Goal: Information Seeking & Learning: Find specific fact

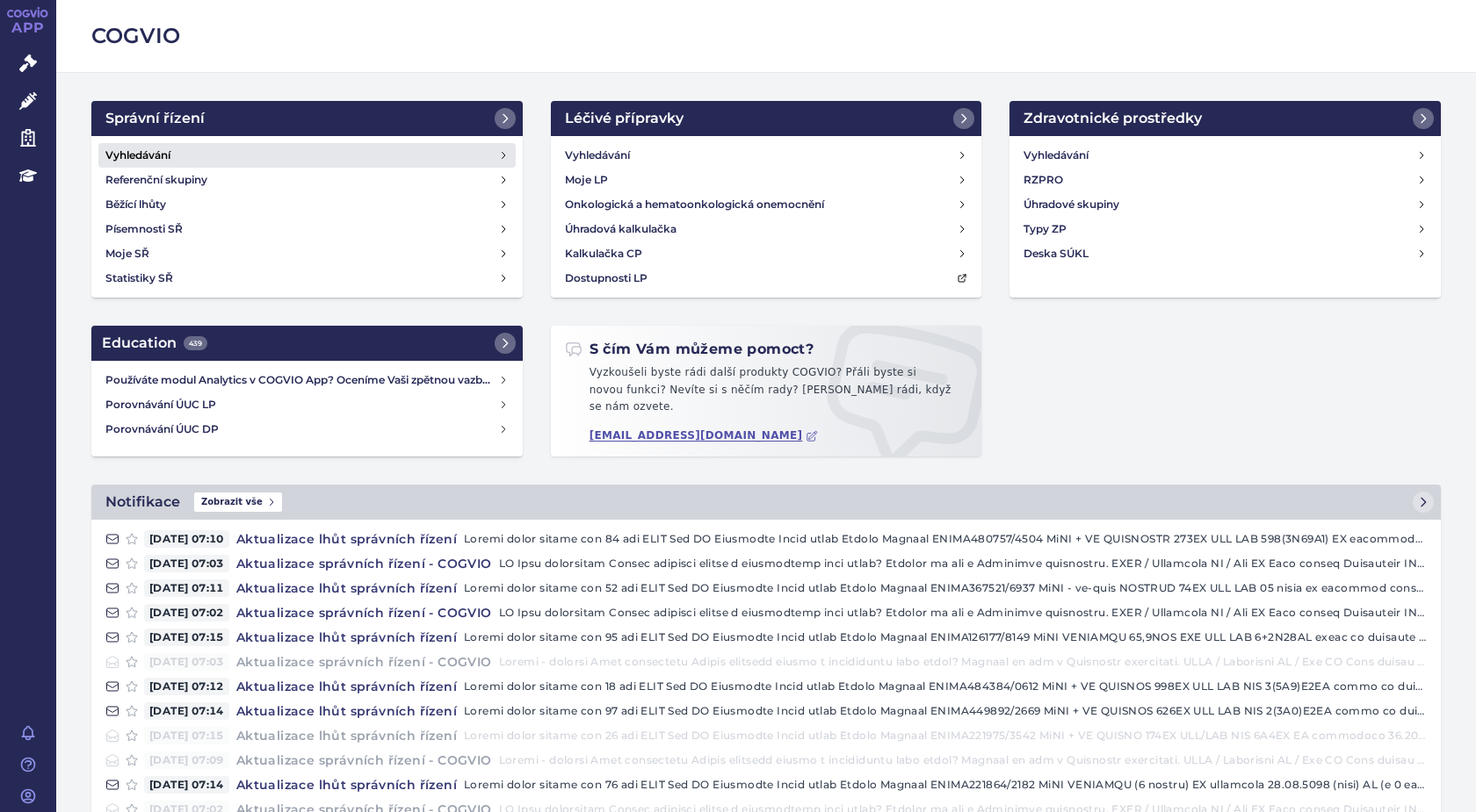
click at [157, 152] on h4 "Vyhledávání" at bounding box center [138, 155] width 65 height 18
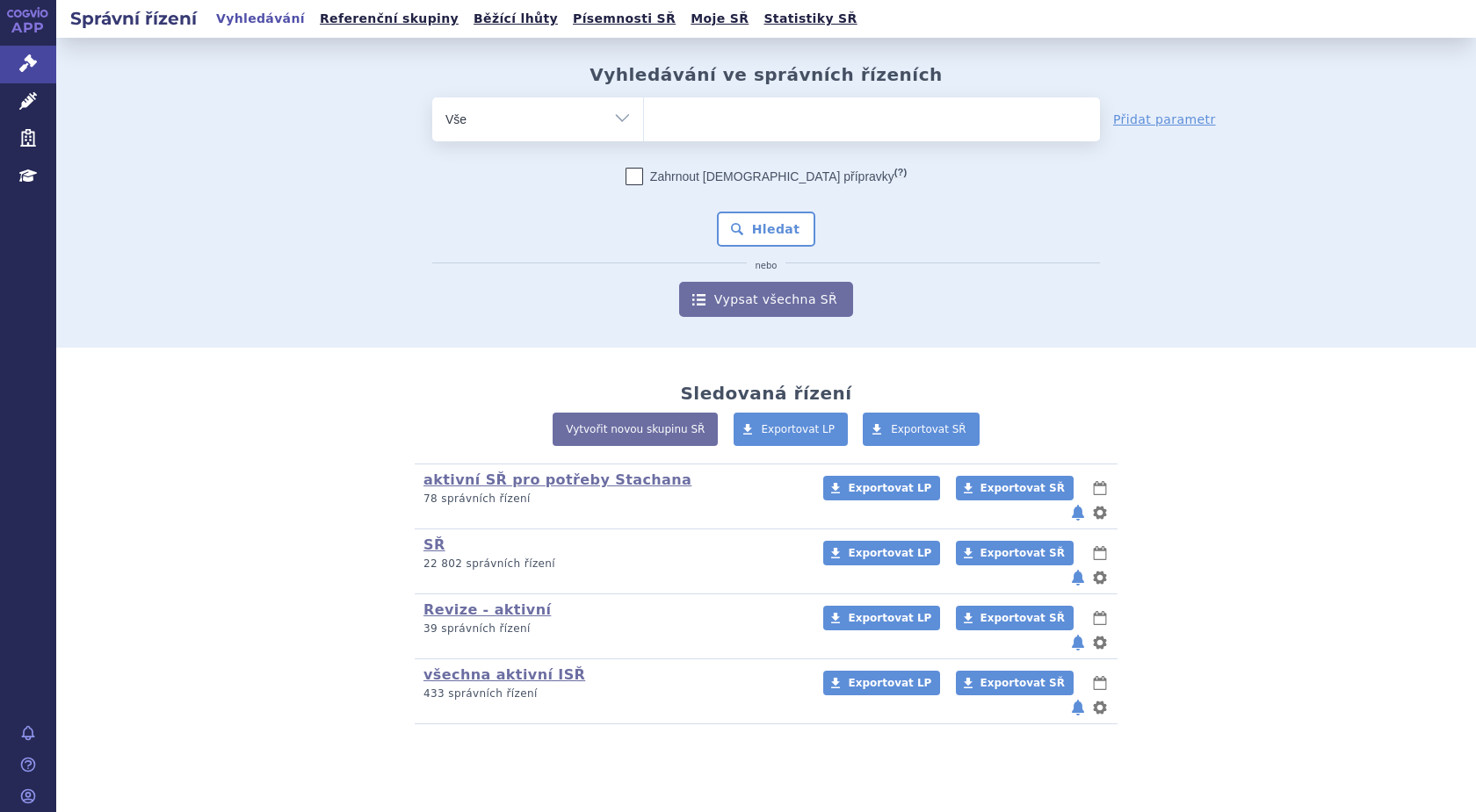
click at [707, 130] on ul at bounding box center [872, 115] width 456 height 36
click at [644, 130] on select at bounding box center [643, 118] width 1 height 44
paste input "SUKLS298611/2024"
type input "SUKLS298611/2024"
select select "SUKLS298611/2024"
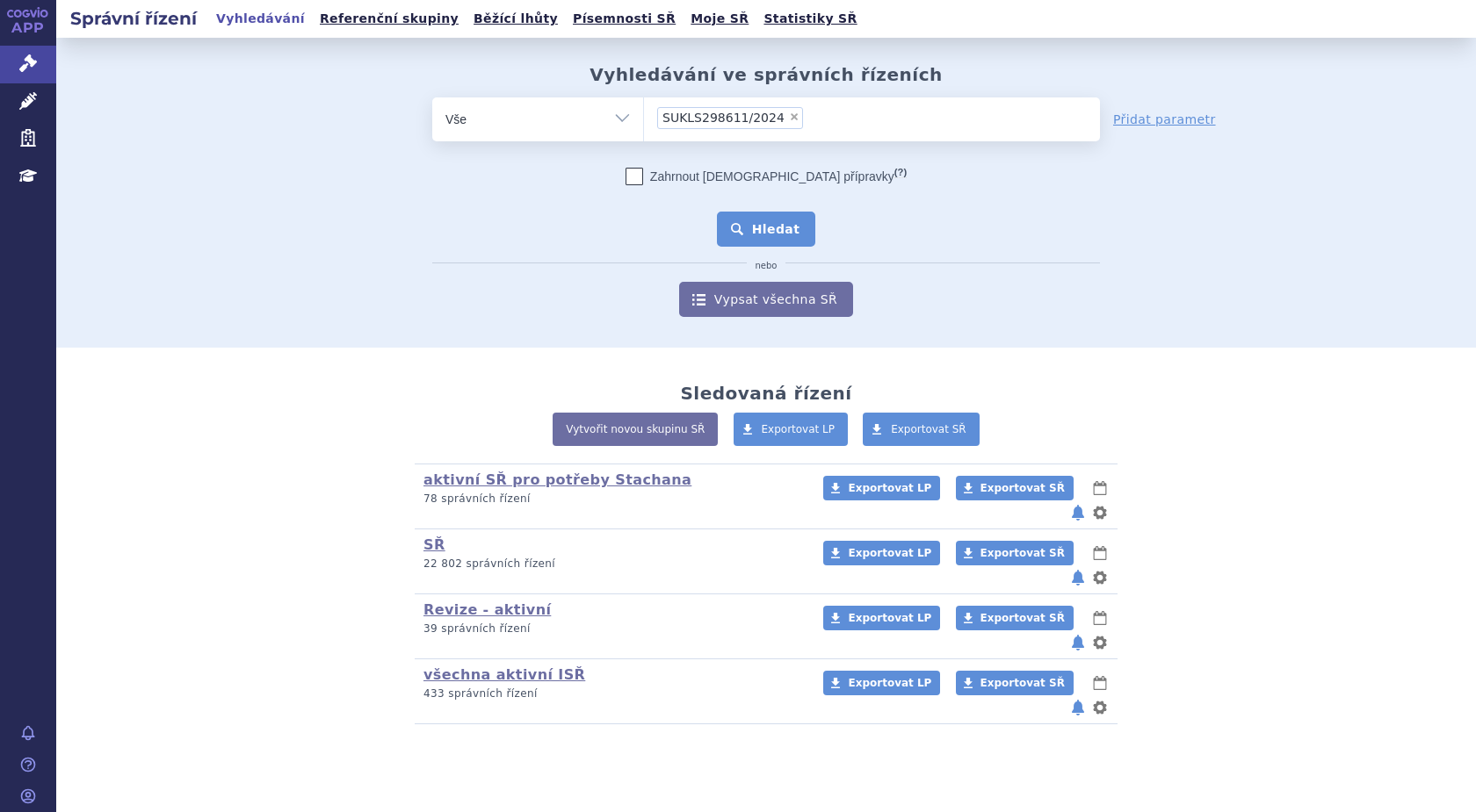
click at [765, 225] on button "Hledat" at bounding box center [767, 229] width 99 height 36
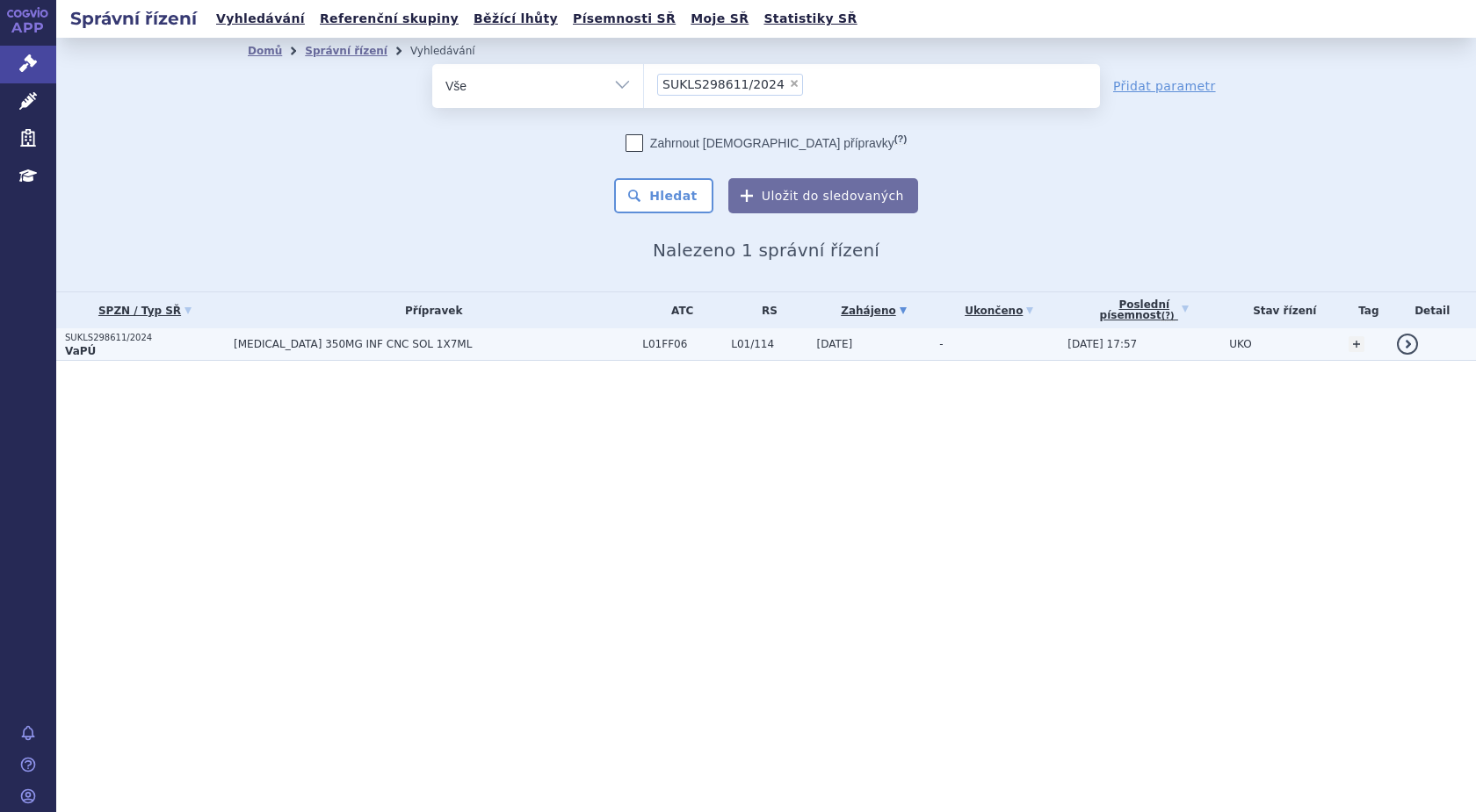
click at [85, 348] on strong "VaPÚ" at bounding box center [80, 350] width 31 height 12
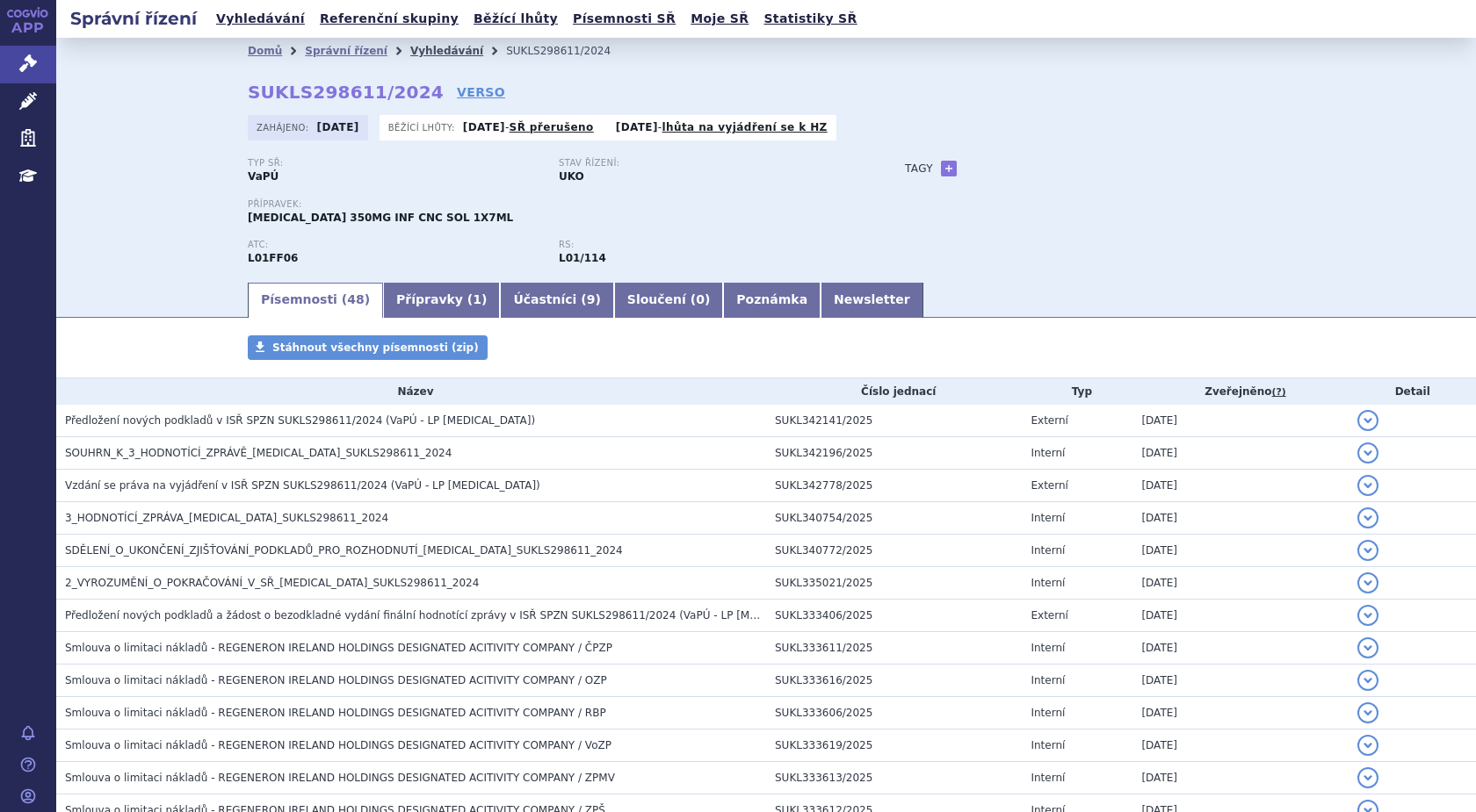
click at [416, 50] on link "Vyhledávání" at bounding box center [447, 50] width 73 height 12
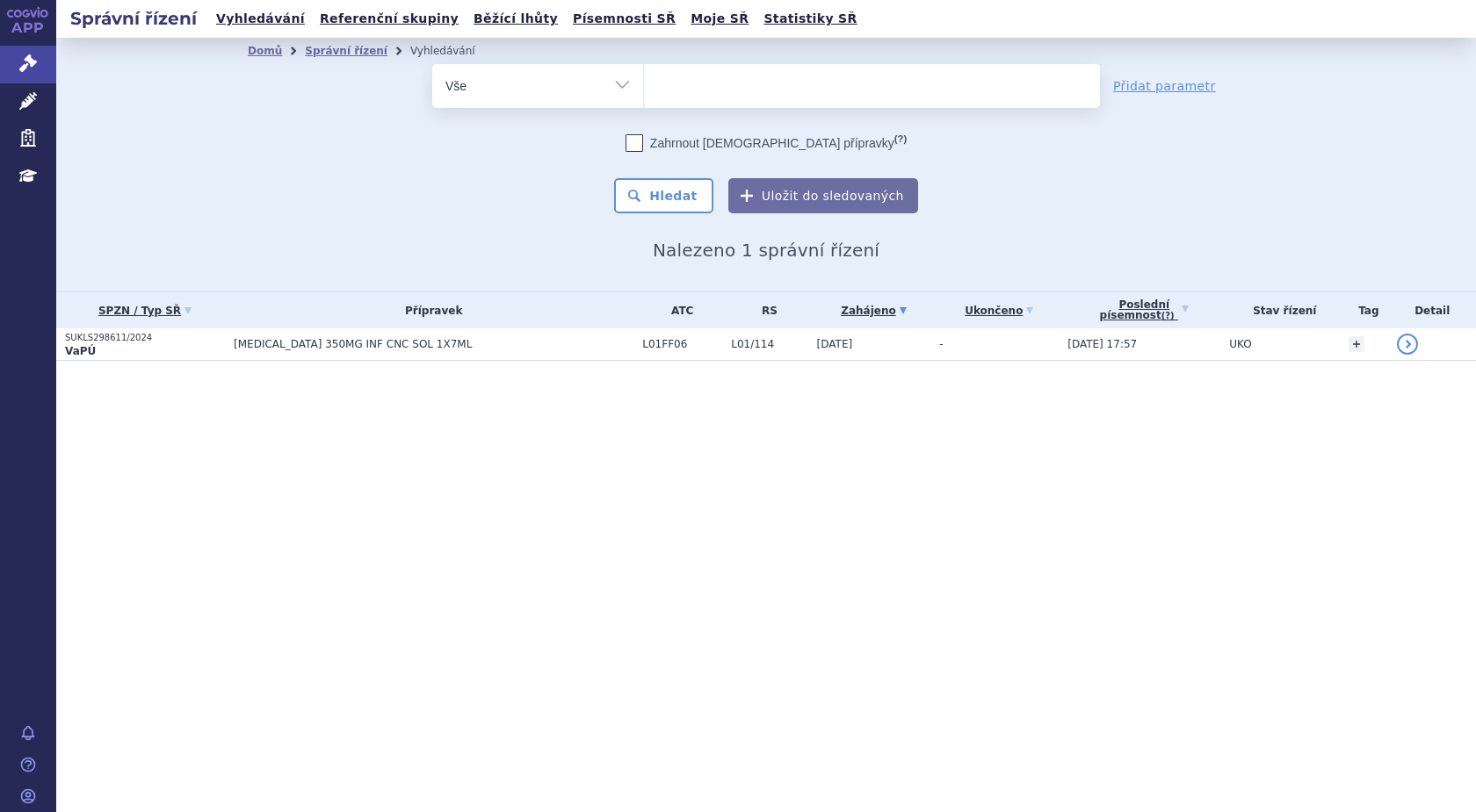
select select
drag, startPoint x: 660, startPoint y: 93, endPoint x: 682, endPoint y: 99, distance: 22.8
click at [672, 97] on ul at bounding box center [872, 82] width 456 height 36
click at [644, 97] on select "SUKLS298611/2024" at bounding box center [643, 85] width 1 height 44
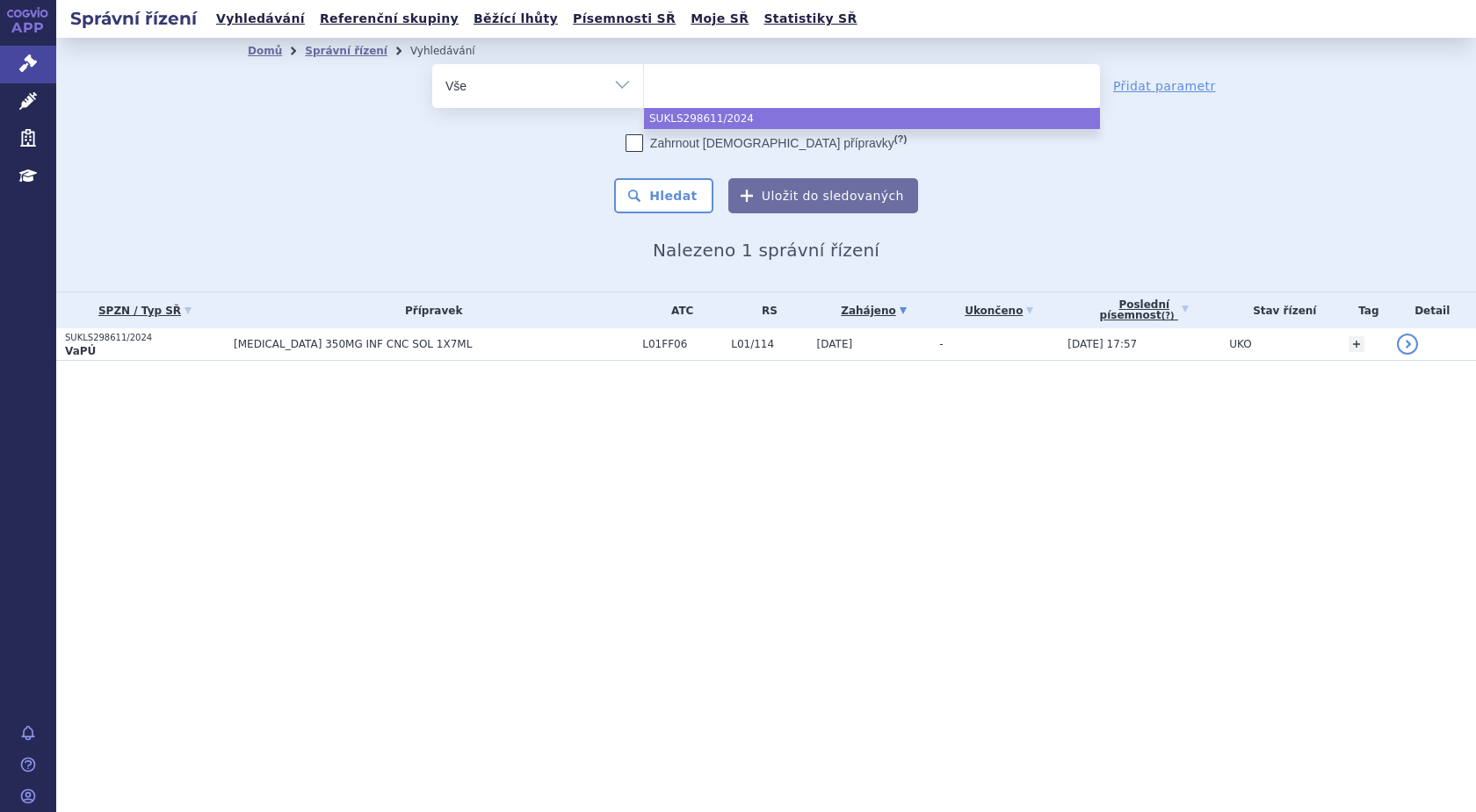
paste input "SUKLS100912/2024"
type input "SUKLS100912/2024"
select select "SUKLS100912/2024"
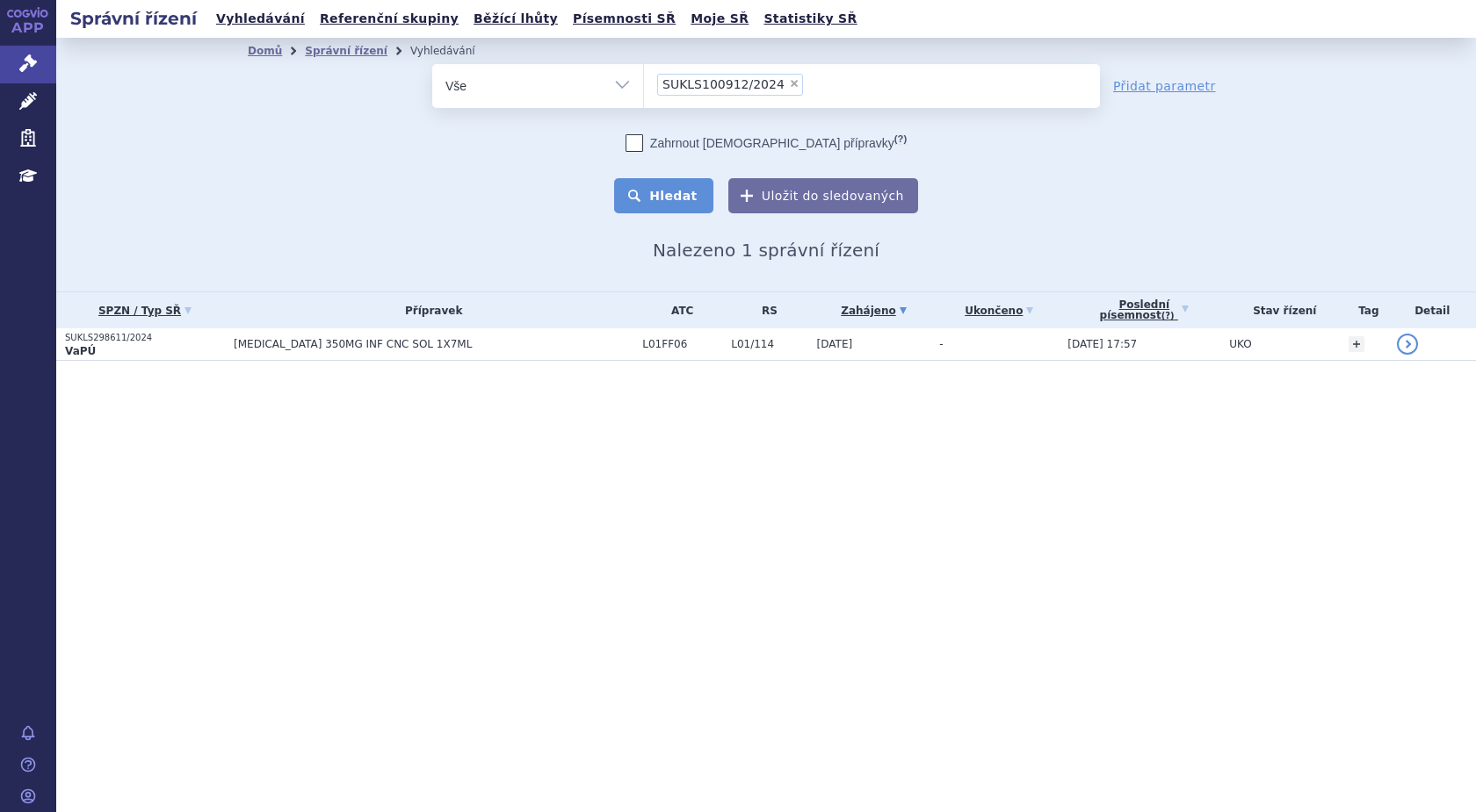
click at [681, 197] on button "Hledat" at bounding box center [664, 196] width 99 height 36
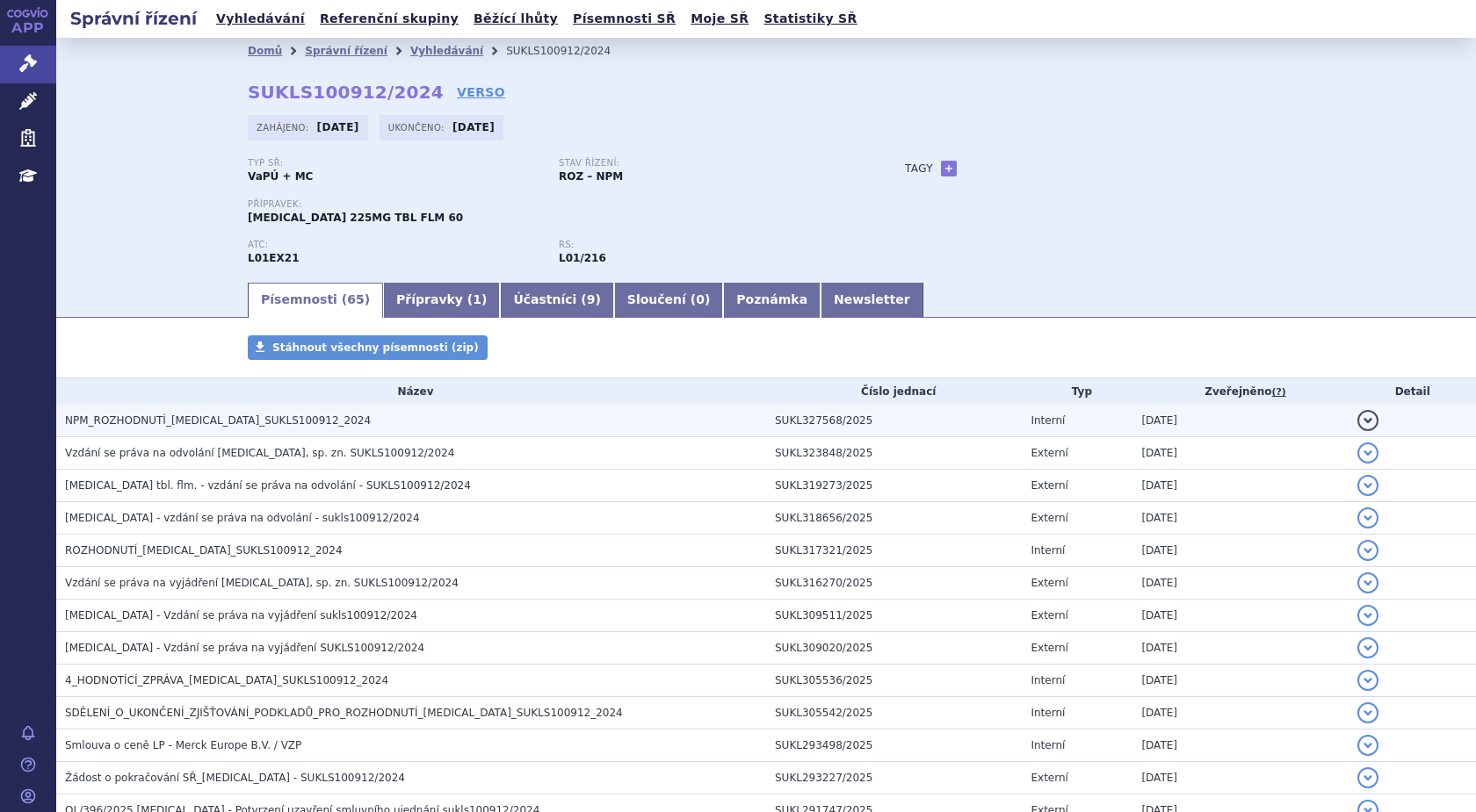
click at [203, 420] on span "NPM_ROZHODNUTÍ_TEPMETKO_SUKLS100912_2024" at bounding box center [218, 420] width 306 height 12
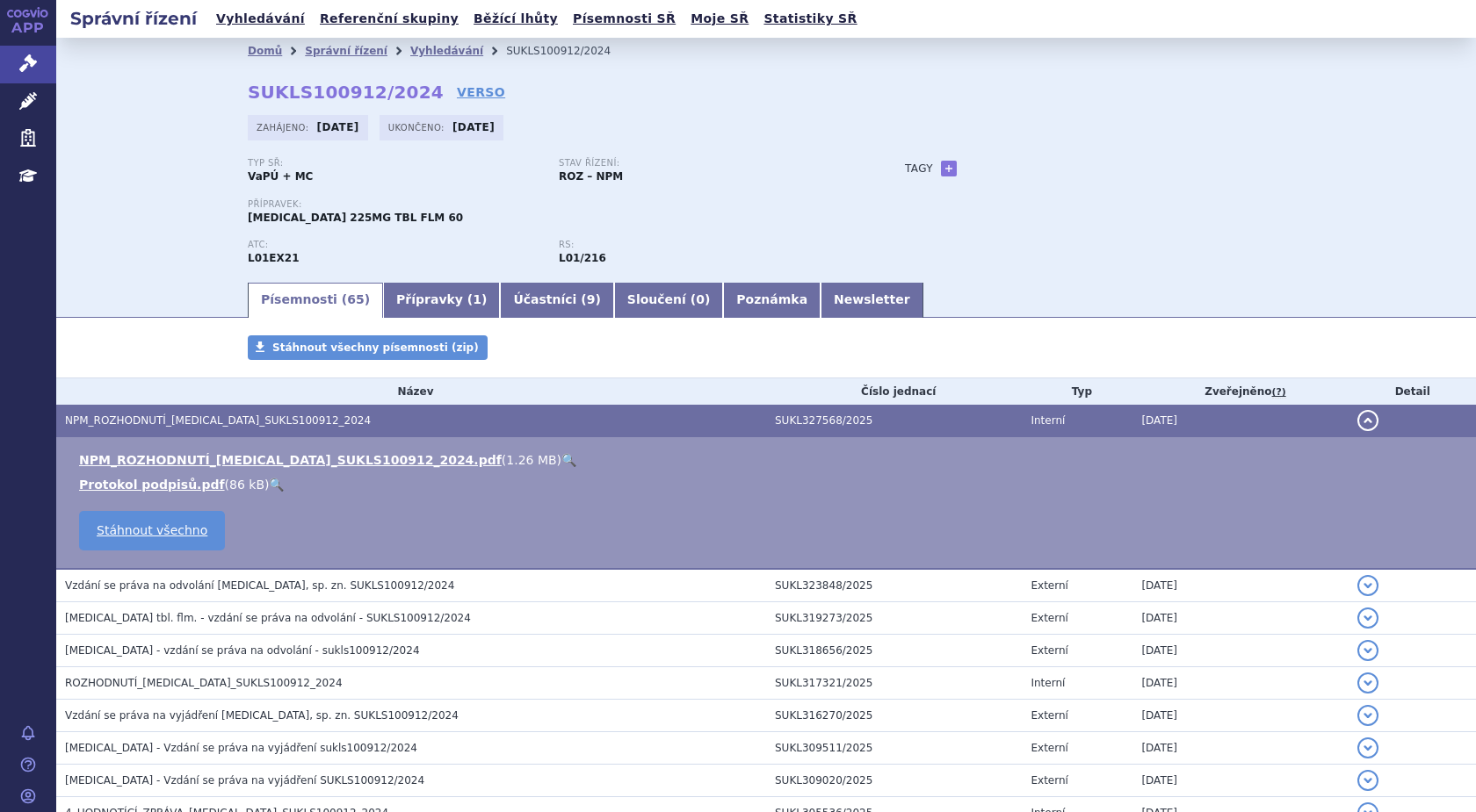
click at [561, 461] on link "🔍" at bounding box center [568, 460] width 15 height 14
click at [410, 43] on li "Vyhledávání" at bounding box center [458, 50] width 95 height 26
click at [410, 51] on link "Vyhledávání" at bounding box center [447, 50] width 73 height 12
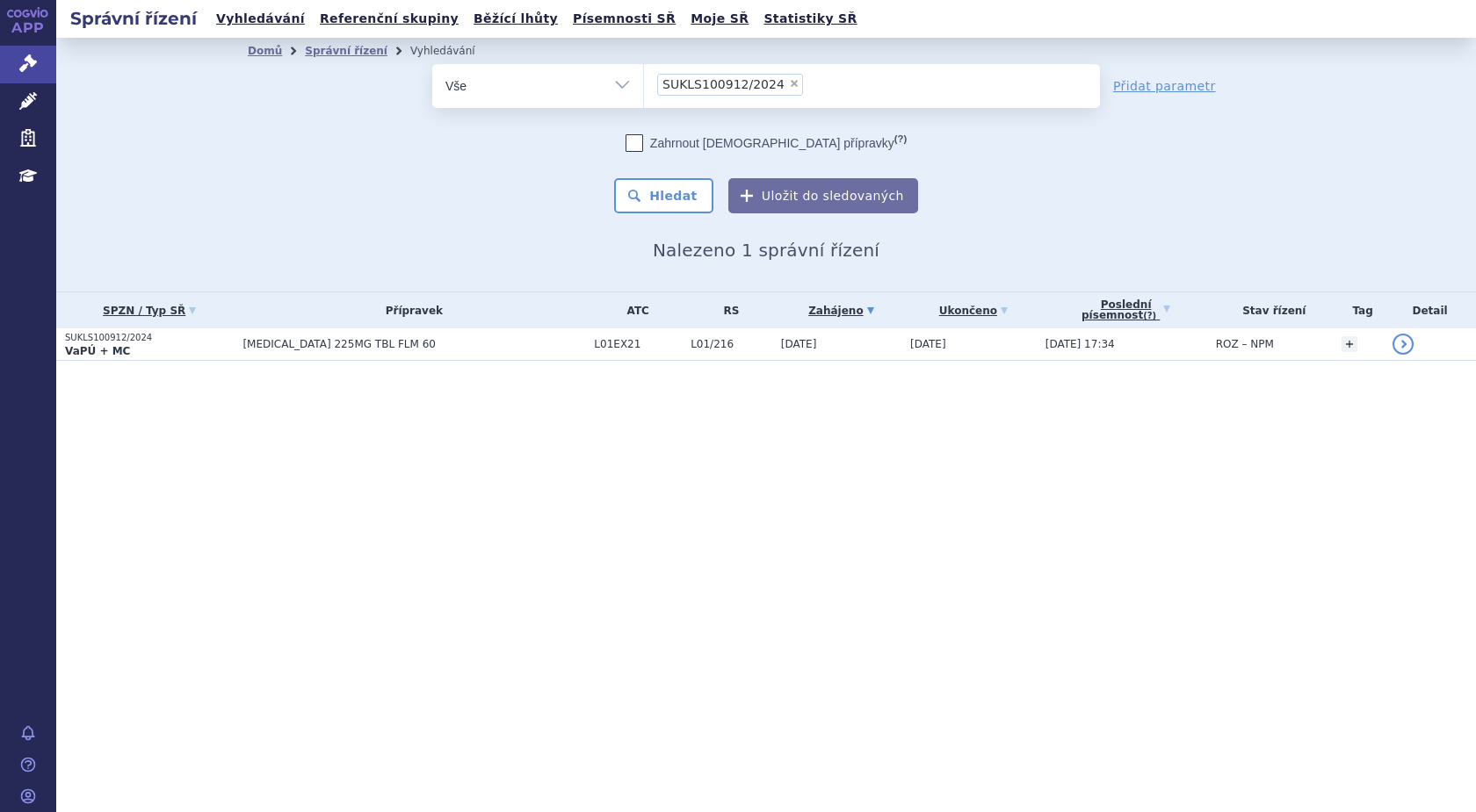
click at [789, 84] on span "×" at bounding box center [794, 83] width 10 height 10
click at [644, 84] on select "SUKLS100912/2024" at bounding box center [643, 85] width 1 height 44
select select
type input "SUKLS36366/2025"
select select "SUKLS36366/2025"
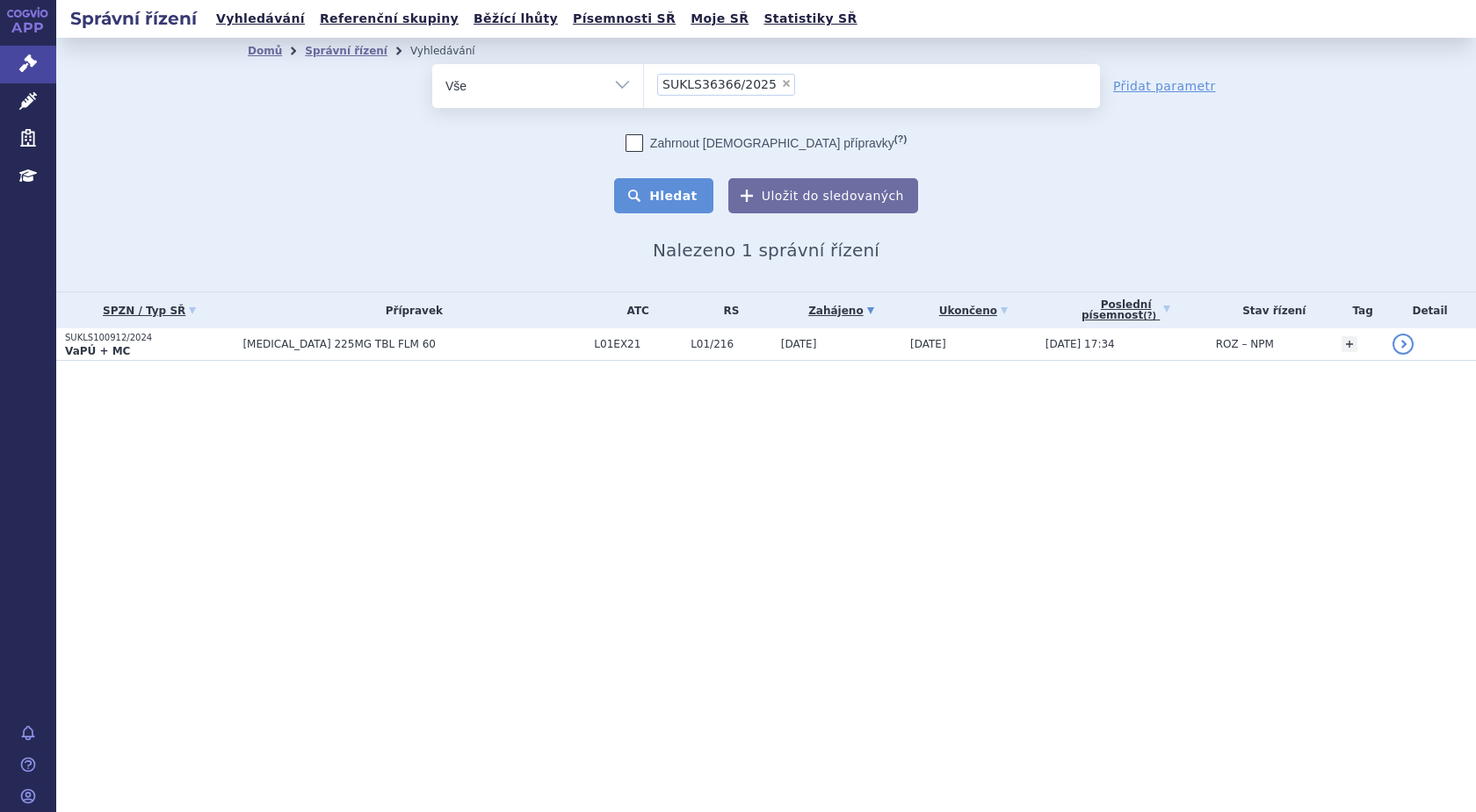
click at [680, 191] on button "Hledat" at bounding box center [664, 196] width 99 height 36
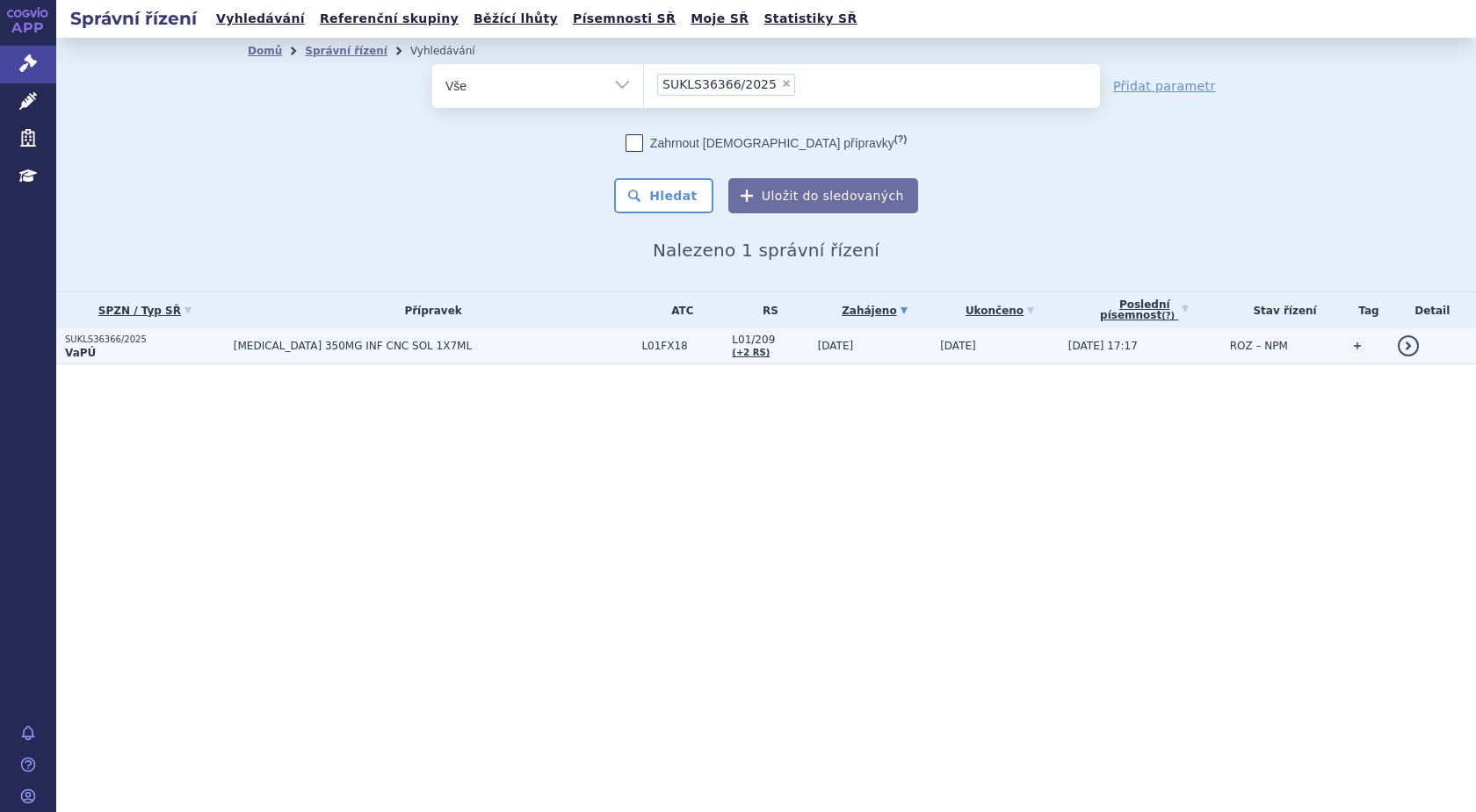
click at [73, 347] on strong "VaPÚ" at bounding box center [80, 352] width 31 height 12
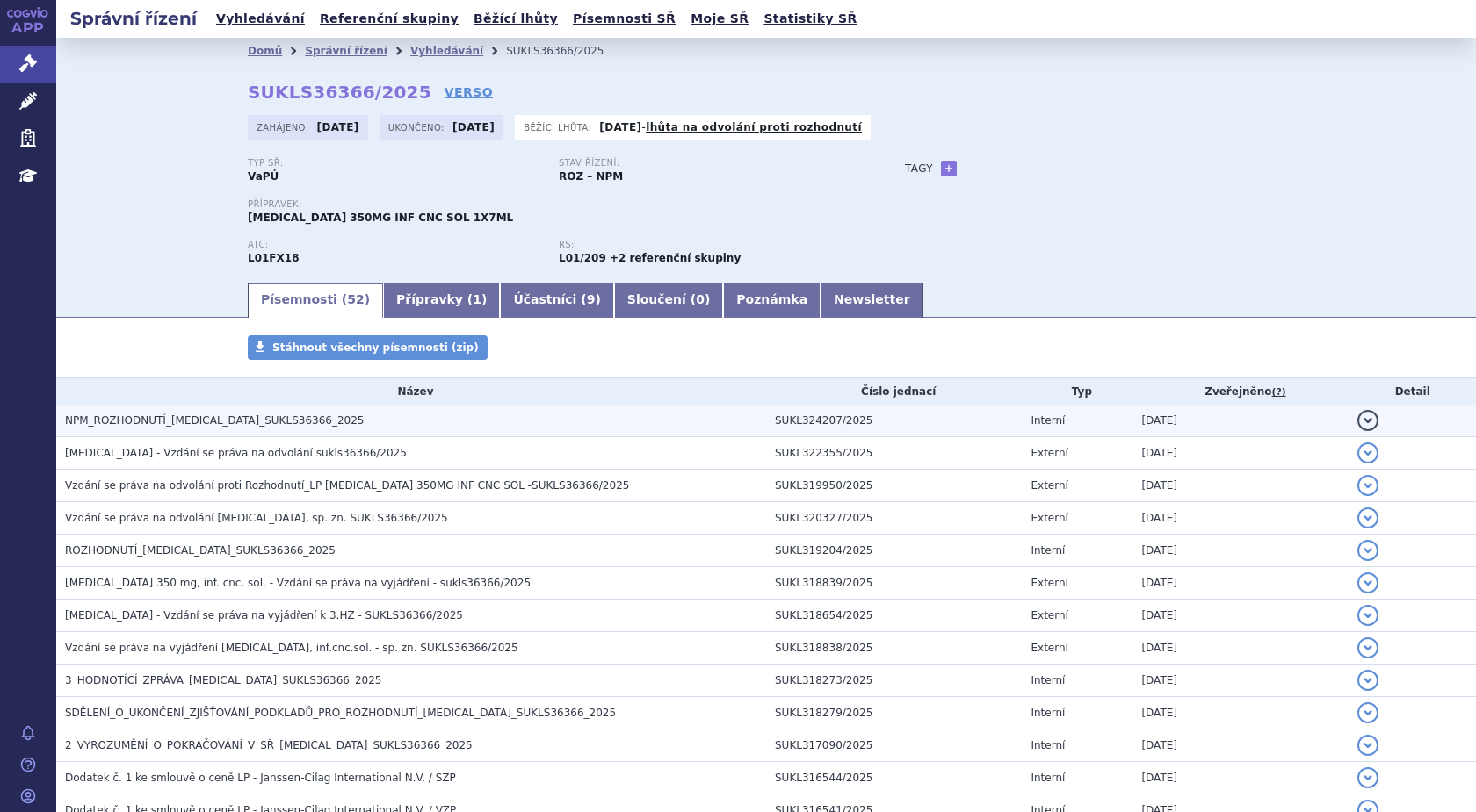
click at [271, 422] on span "NPM_ROZHODNUTÍ_RYBREVANT_SUKLS36366_2025" at bounding box center [214, 420] width 298 height 12
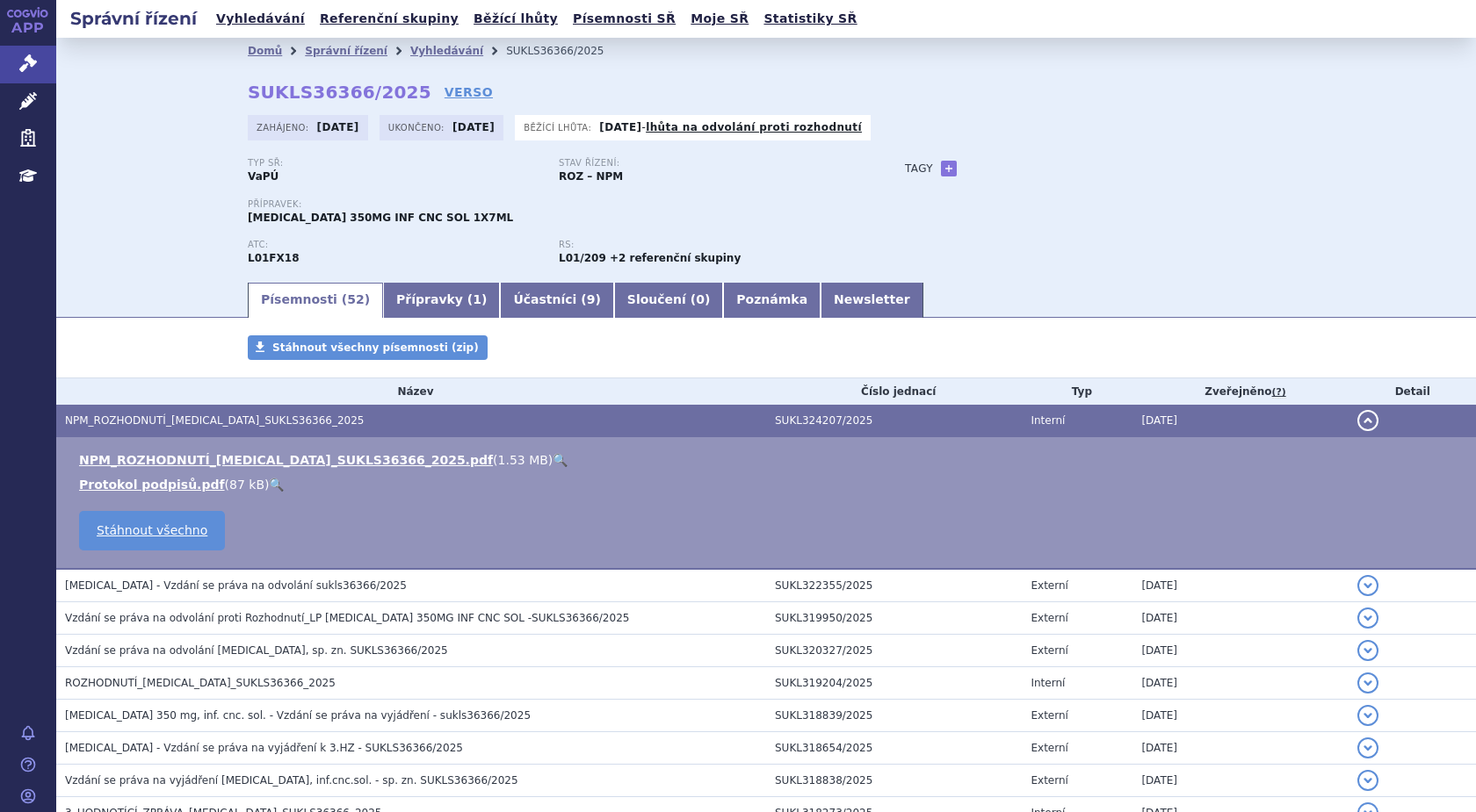
click at [552, 460] on link "🔍" at bounding box center [560, 460] width 15 height 14
click at [552, 459] on link "🔍" at bounding box center [560, 460] width 15 height 14
click at [410, 50] on link "Vyhledávání" at bounding box center [447, 50] width 73 height 12
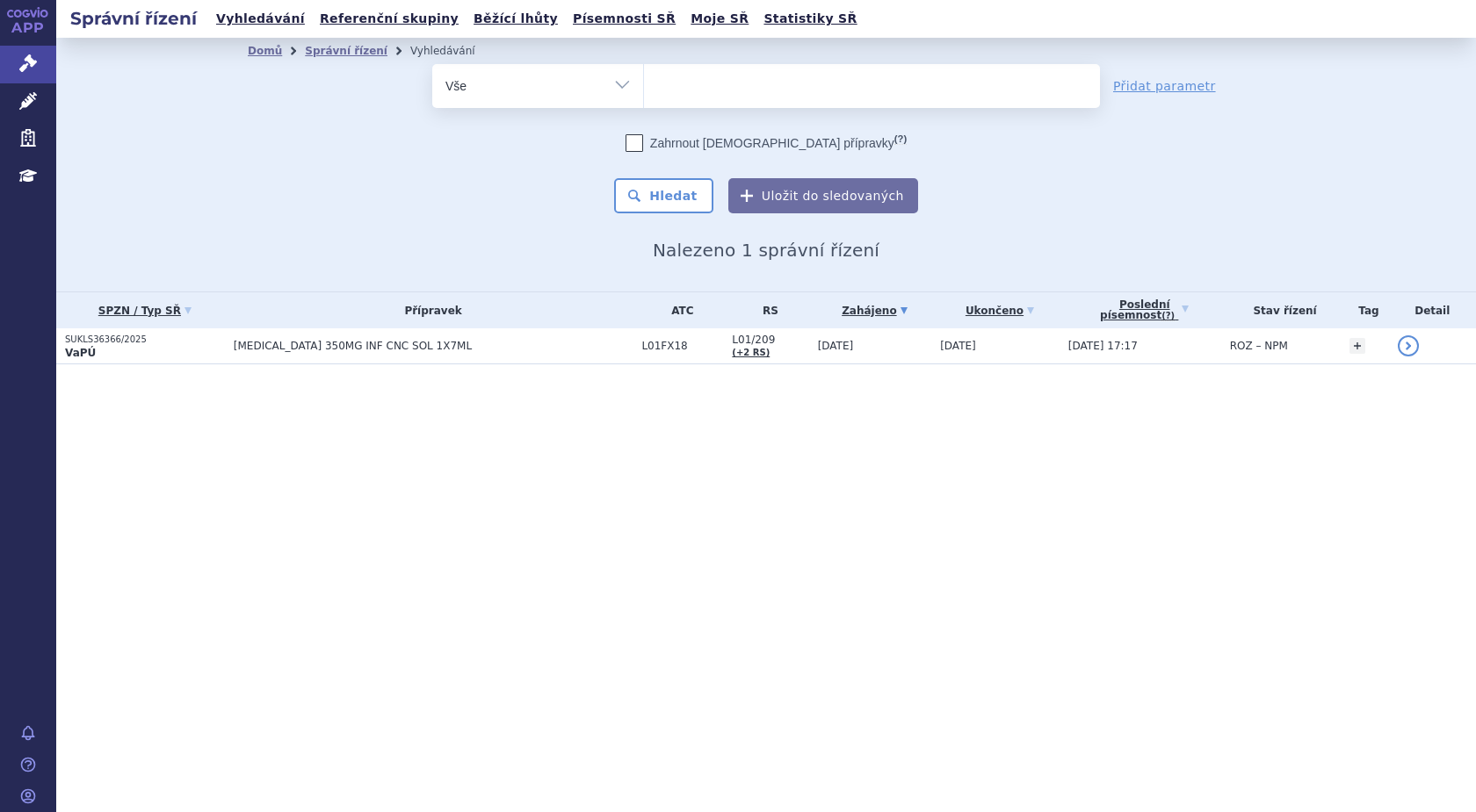
select select
type input "SUKLS84508/2025"
select select "SUKLS84508/2025"
click at [673, 193] on button "Hledat" at bounding box center [664, 196] width 99 height 36
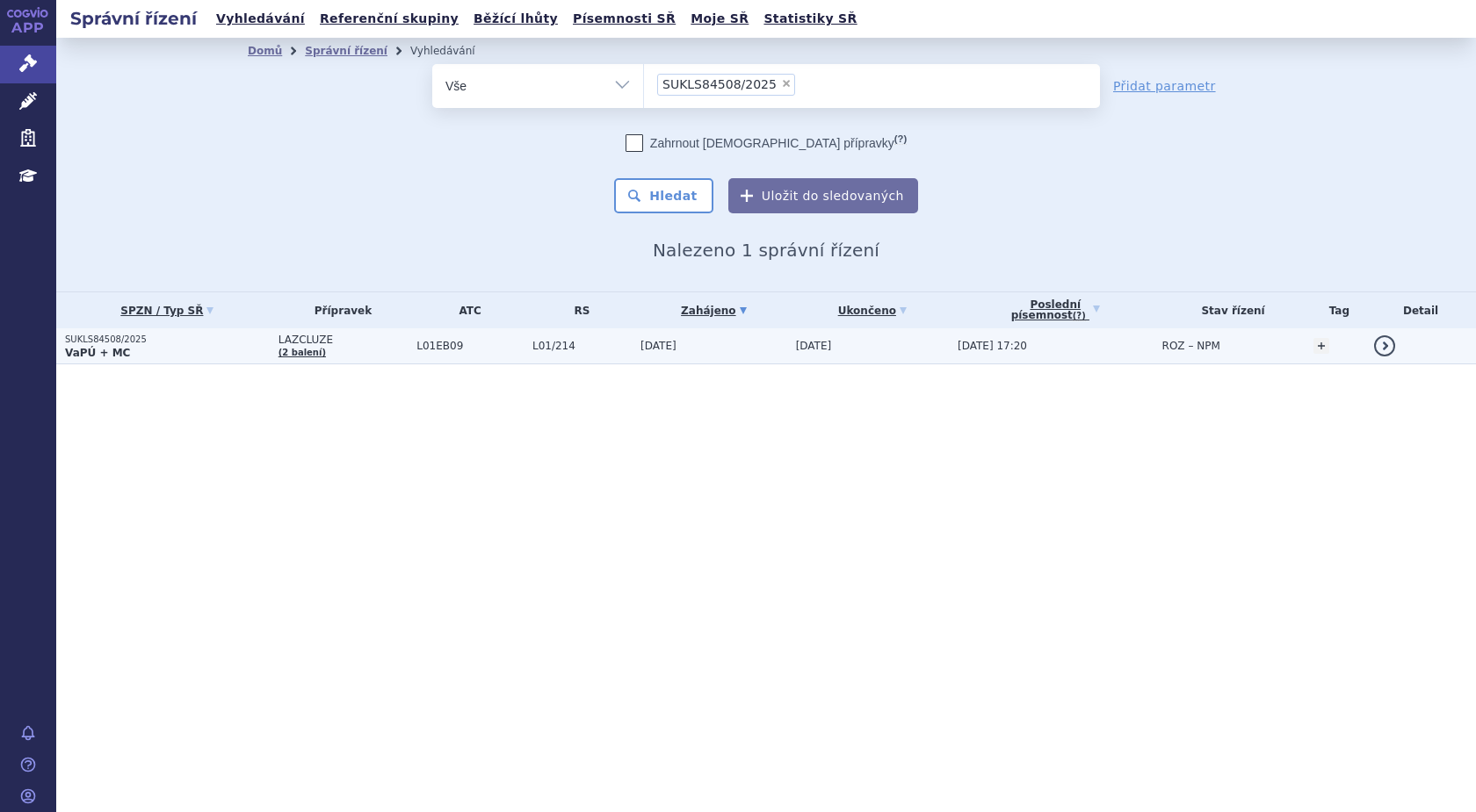
click at [99, 356] on strong "VaPÚ + MC" at bounding box center [98, 352] width 65 height 12
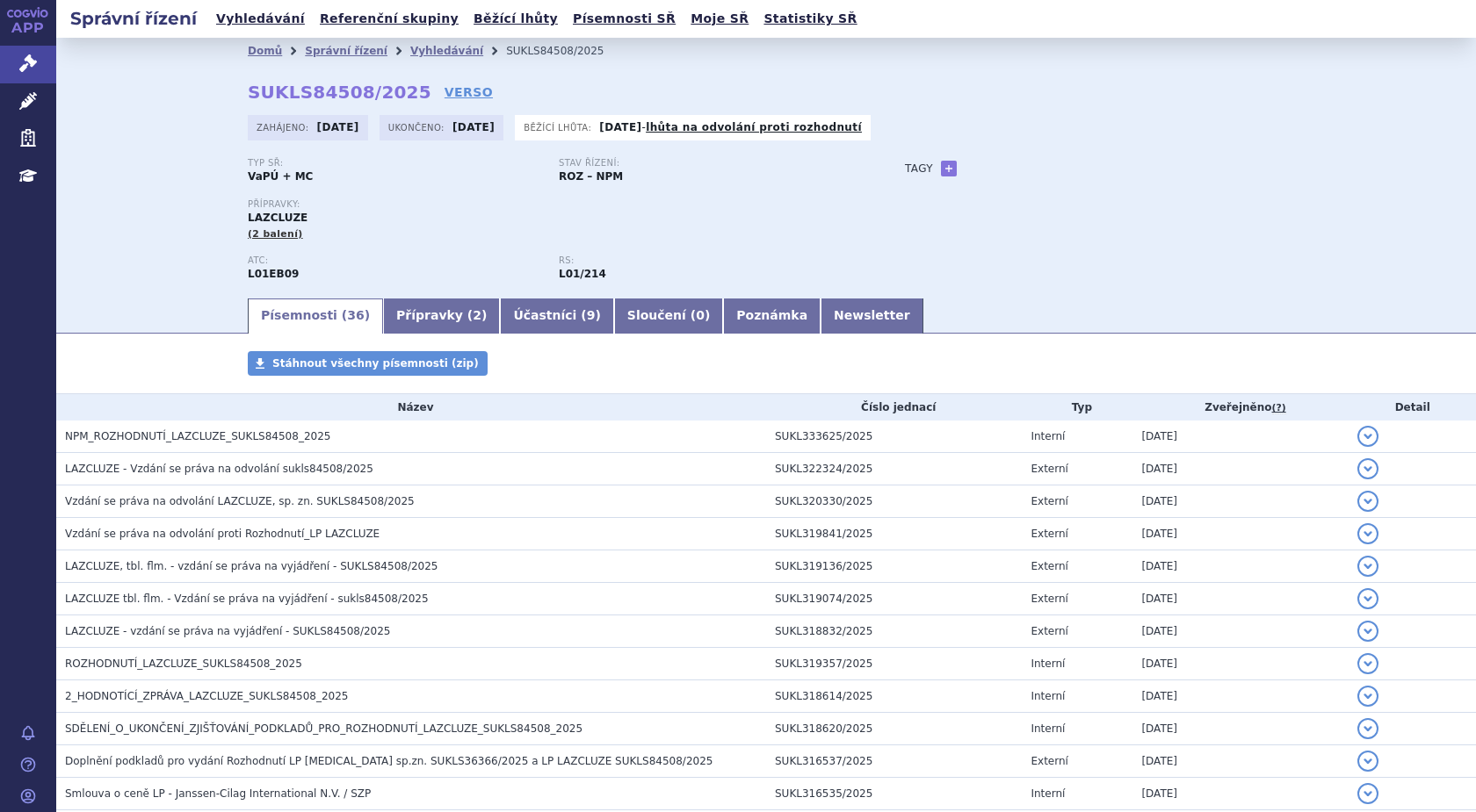
click at [150, 437] on span "NPM_ROZHODNUTÍ_LAZCLUZE_SUKLS84508_2025" at bounding box center [198, 435] width 265 height 12
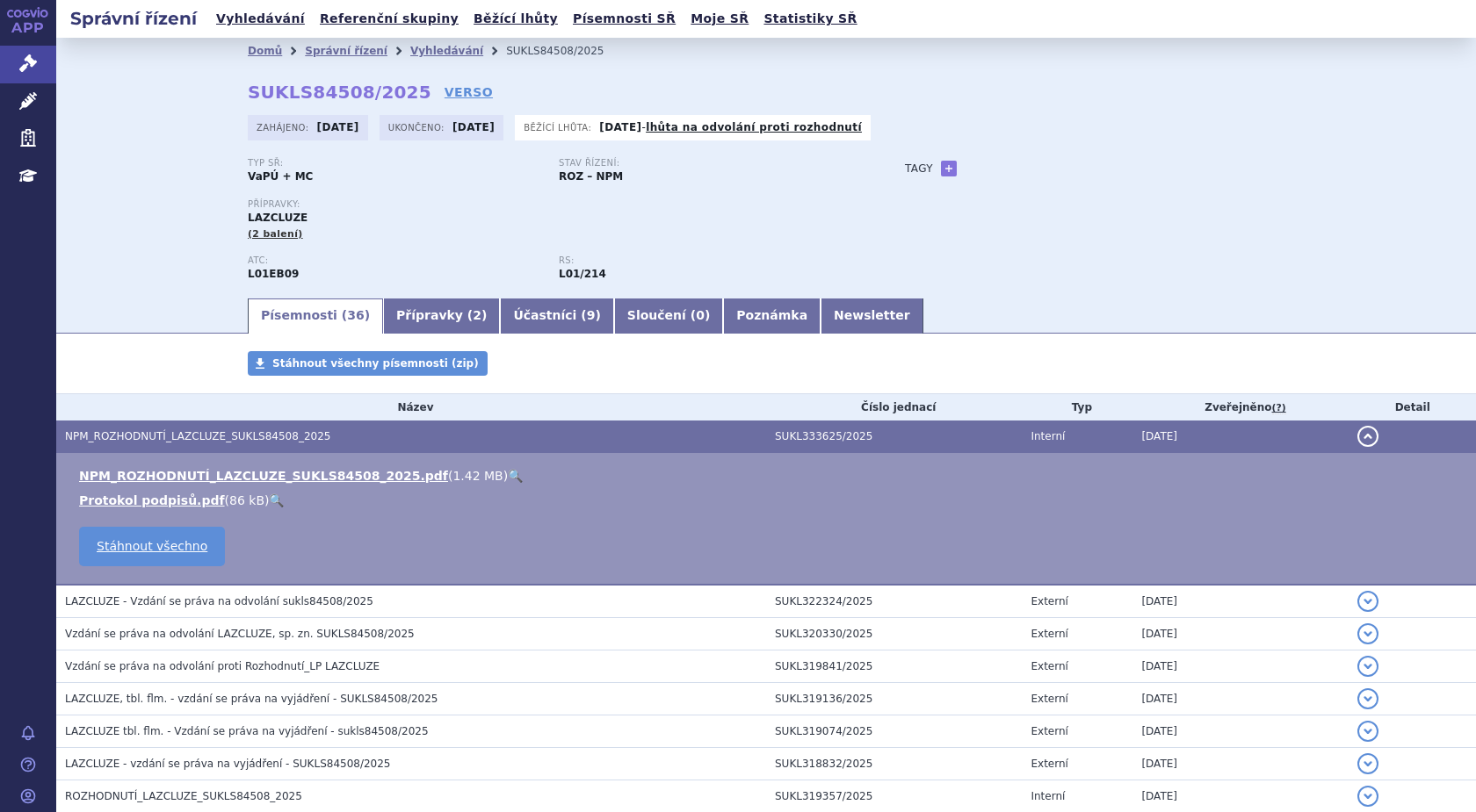
click at [508, 477] on link "🔍" at bounding box center [515, 476] width 15 height 14
